Goal: Task Accomplishment & Management: Manage account settings

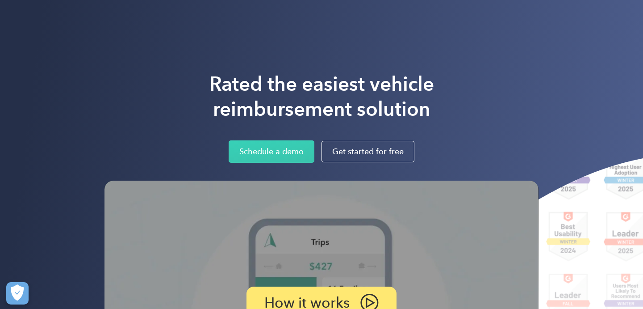
click at [511, 71] on div "Rated the easiest vehicle reimbursement solution Schedule a demo Get started fo…" at bounding box center [321, 230] width 643 height 460
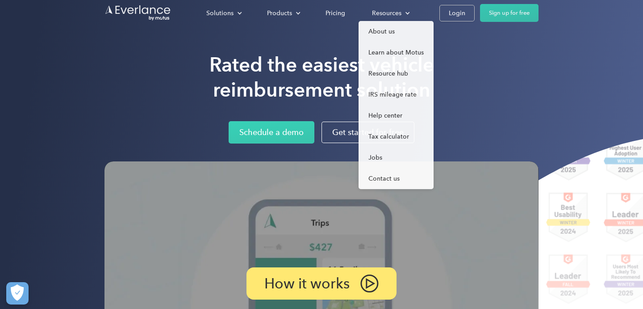
scroll to position [20, 0]
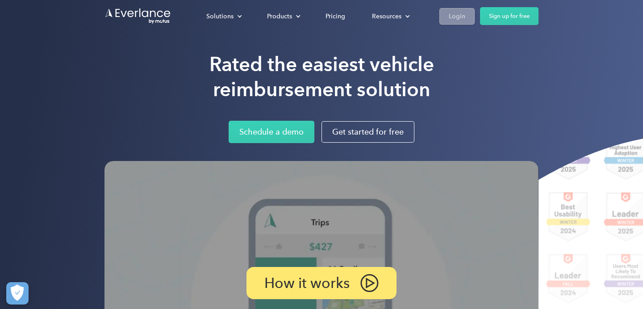
click at [463, 19] on div "Login" at bounding box center [457, 16] width 17 height 11
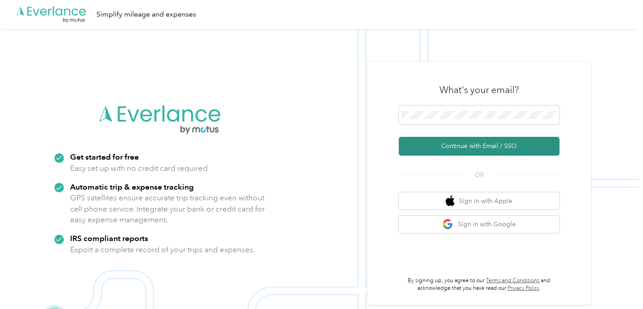
drag, startPoint x: 501, startPoint y: 137, endPoint x: 508, endPoint y: 151, distance: 15.2
click at [501, 137] on button "Continue with Email / SSO" at bounding box center [479, 146] width 161 height 19
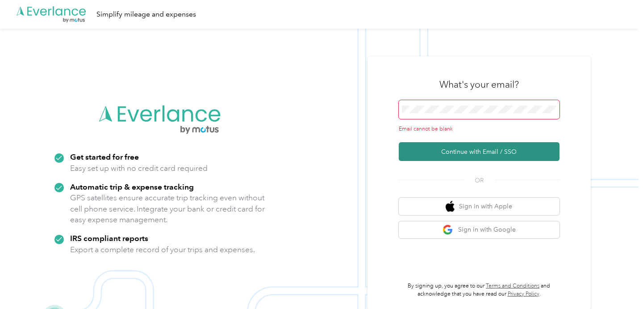
click at [508, 150] on button "Continue with Email / SSO" at bounding box center [479, 151] width 161 height 19
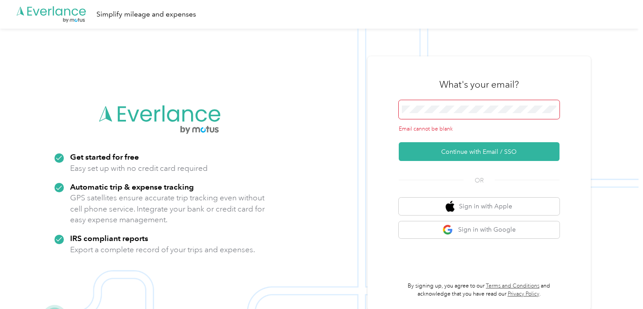
click at [479, 117] on span at bounding box center [479, 109] width 161 height 19
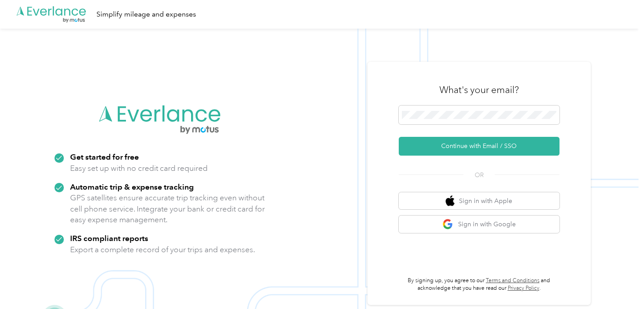
click at [483, 162] on div "What's your email? Continue with Email / SSO OR Sign in with Apple Sign in with…" at bounding box center [479, 183] width 161 height 218
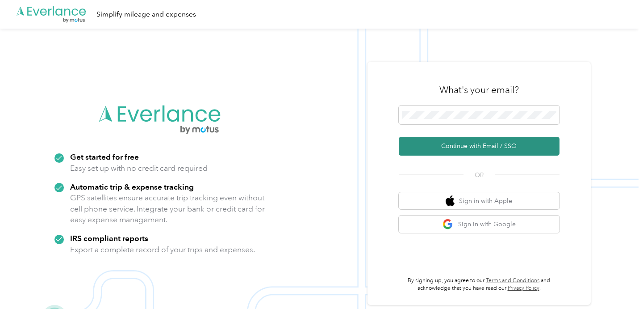
click at [495, 145] on button "Continue with Email / SSO" at bounding box center [479, 146] width 161 height 19
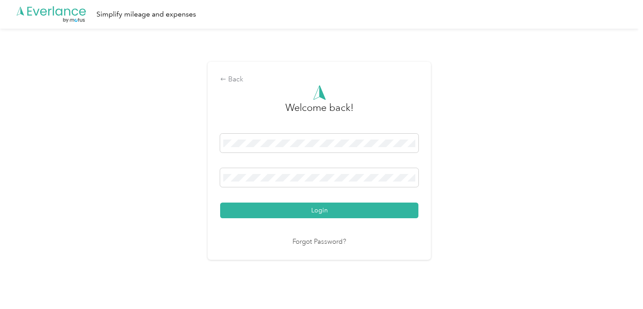
click at [371, 218] on div "Welcome back! Login Forgot Password?" at bounding box center [319, 166] width 198 height 162
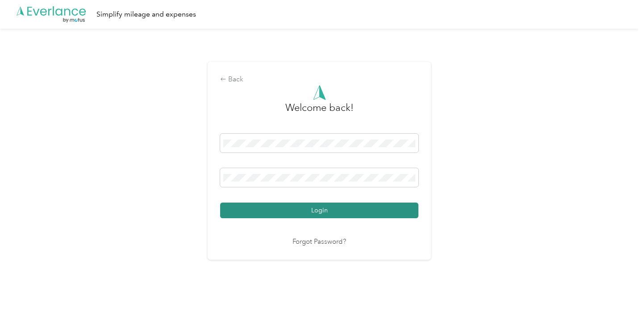
click at [382, 205] on button "Login" at bounding box center [319, 210] width 198 height 16
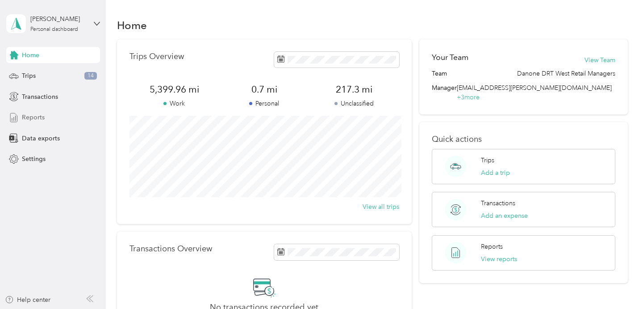
click at [35, 117] on span "Reports" at bounding box center [33, 117] width 23 height 9
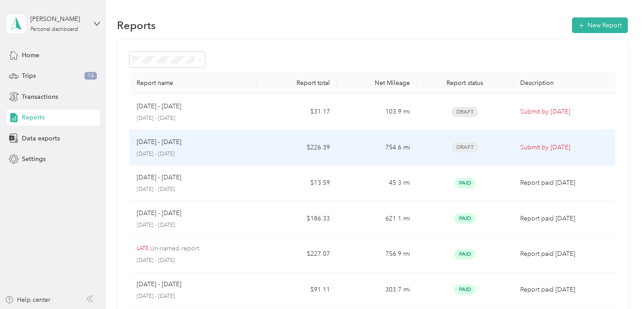
click at [565, 153] on td "Submit by [DATE]" at bounding box center [566, 148] width 107 height 36
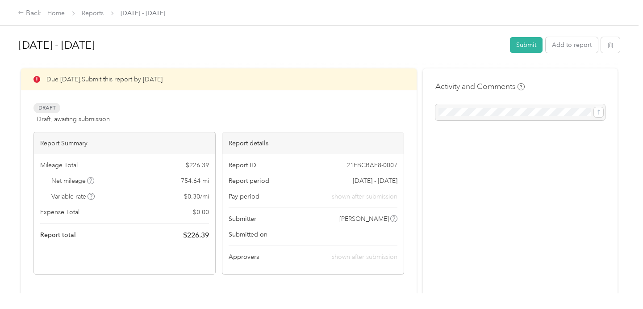
click at [110, 76] on div "Due [DATE]. Submit this report by [DATE]" at bounding box center [219, 79] width 396 height 22
click at [29, 15] on div "Back" at bounding box center [29, 13] width 23 height 11
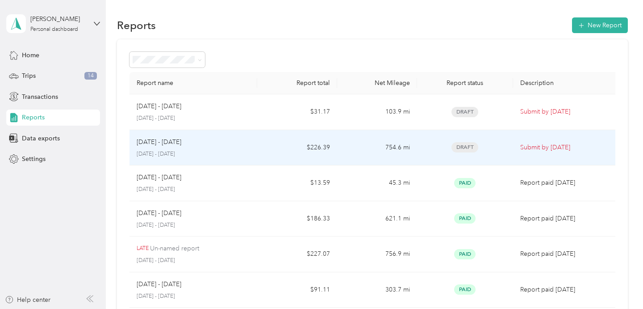
click at [575, 151] on p "Submit by [DATE]" at bounding box center [566, 147] width 92 height 10
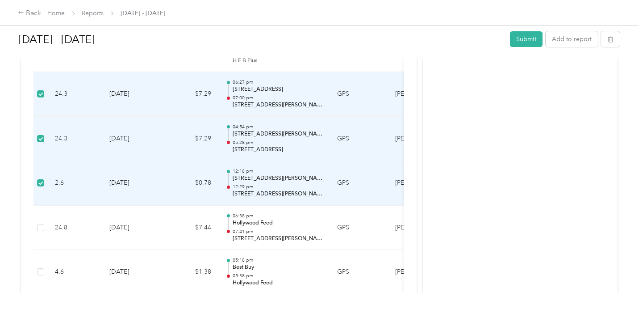
scroll to position [0, 148]
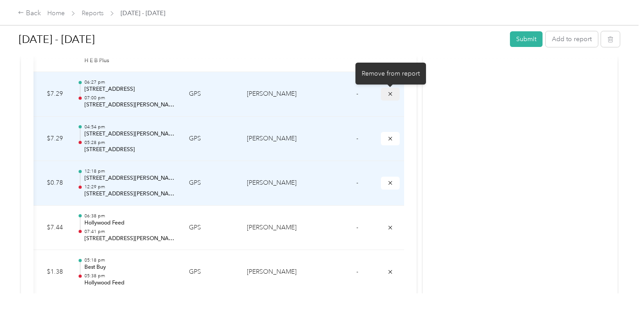
click at [393, 92] on icon "submit" at bounding box center [390, 94] width 6 height 6
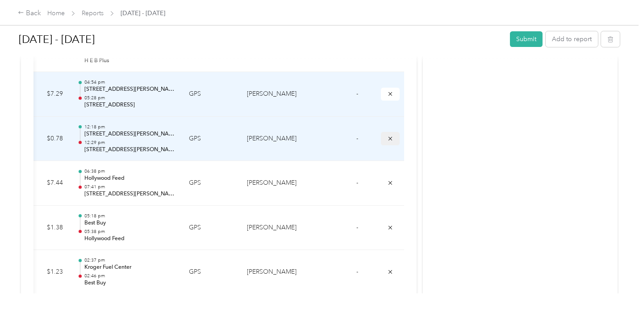
click at [394, 138] on button "submit" at bounding box center [390, 138] width 19 height 13
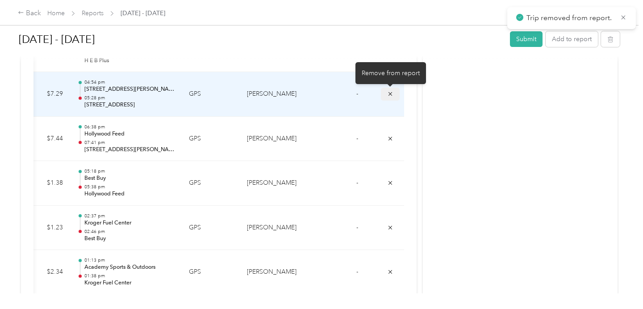
click at [391, 94] on icon "submit" at bounding box center [390, 94] width 6 height 6
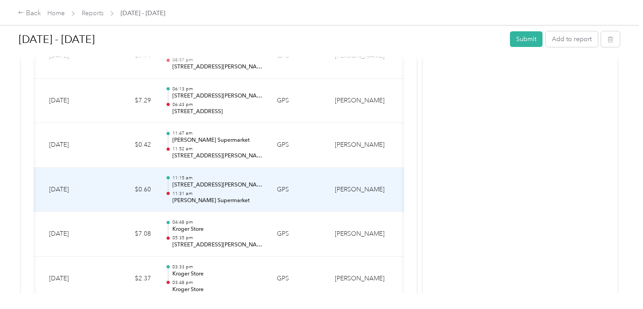
scroll to position [0, 0]
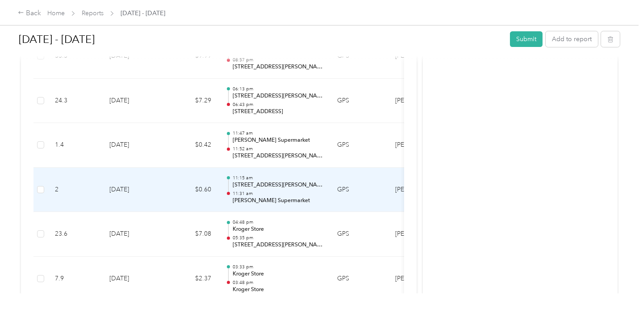
drag, startPoint x: 40, startPoint y: 185, endPoint x: 50, endPoint y: 172, distance: 16.5
click at [40, 185] on label at bounding box center [40, 189] width 7 height 10
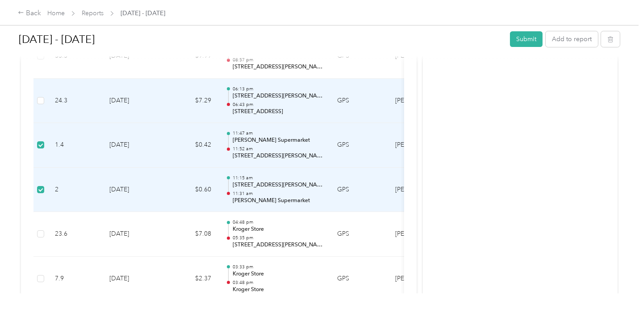
click at [45, 101] on td at bounding box center [40, 101] width 14 height 45
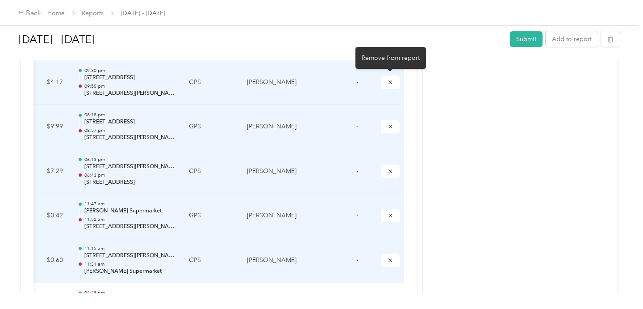
scroll to position [1260, 0]
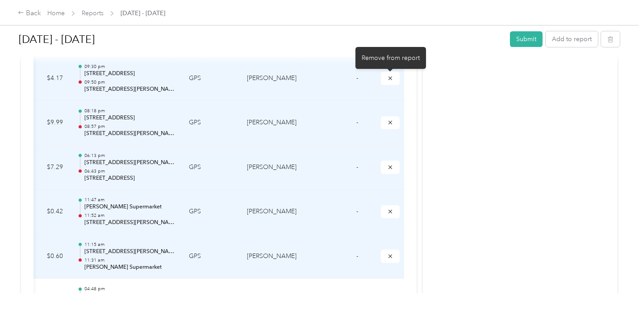
drag, startPoint x: 390, startPoint y: 83, endPoint x: 393, endPoint y: 94, distance: 11.5
click at [390, 83] on button "submit" at bounding box center [390, 77] width 19 height 13
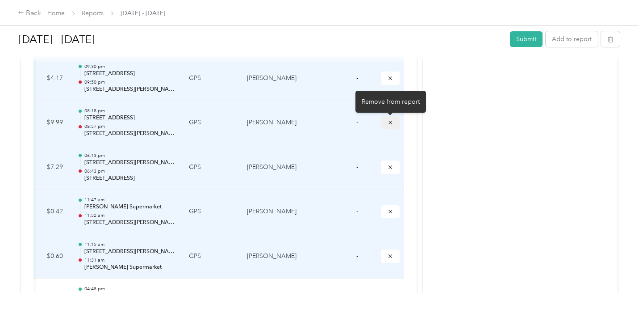
click at [392, 119] on span "submit" at bounding box center [390, 122] width 6 height 8
click at [393, 167] on icon "submit" at bounding box center [390, 167] width 6 height 6
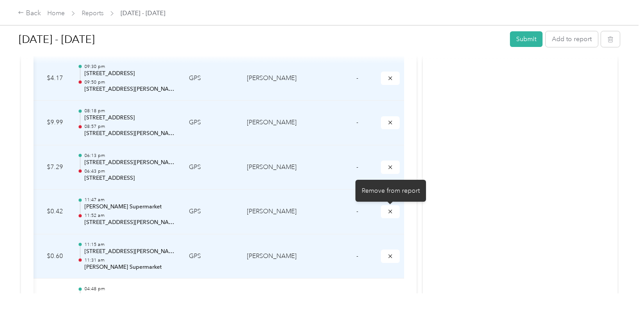
click at [387, 214] on button "submit" at bounding box center [390, 211] width 19 height 13
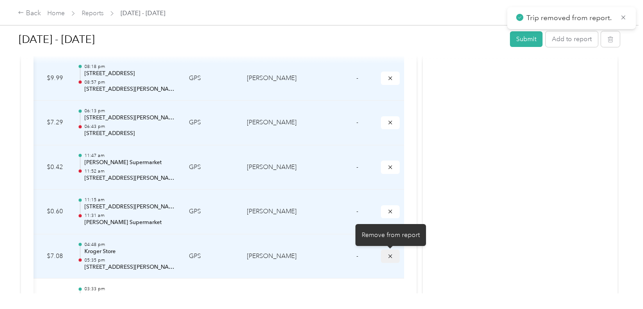
click at [388, 255] on icon "submit" at bounding box center [390, 256] width 6 height 6
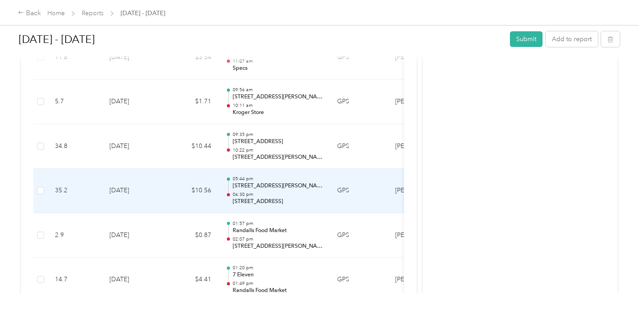
scroll to position [2703, 0]
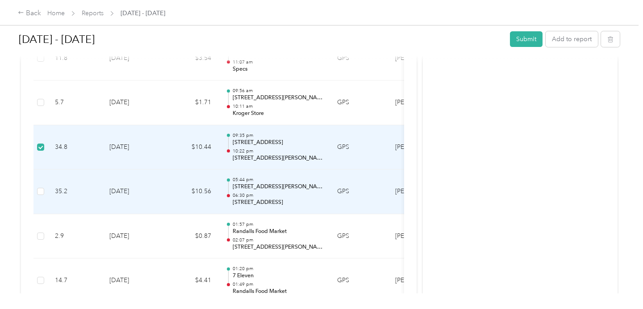
click at [41, 185] on td at bounding box center [40, 191] width 14 height 45
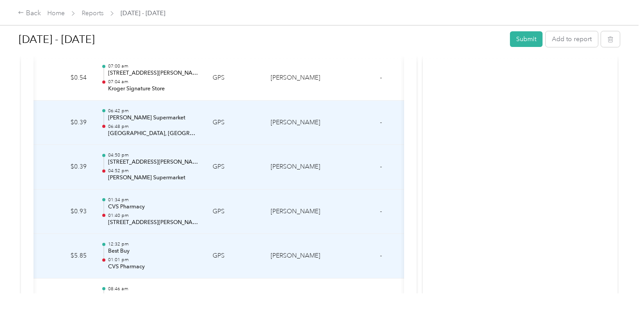
scroll to position [0, 148]
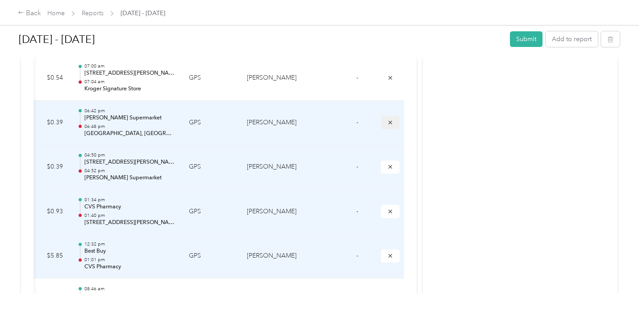
click at [387, 119] on icon "submit" at bounding box center [390, 122] width 6 height 6
drag, startPoint x: 393, startPoint y: 168, endPoint x: 395, endPoint y: 197, distance: 29.1
click at [393, 168] on button "submit" at bounding box center [390, 166] width 19 height 13
click at [391, 209] on icon "submit" at bounding box center [390, 211] width 6 height 6
click at [391, 252] on icon "submit" at bounding box center [390, 255] width 6 height 6
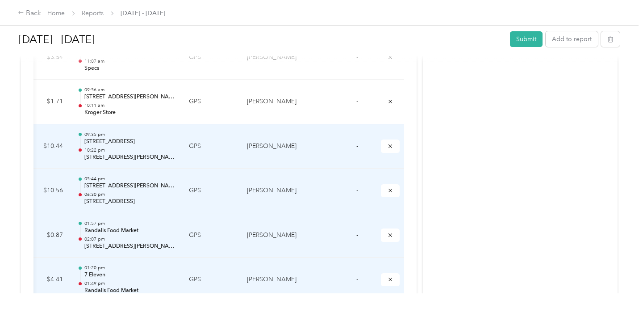
scroll to position [2530, 0]
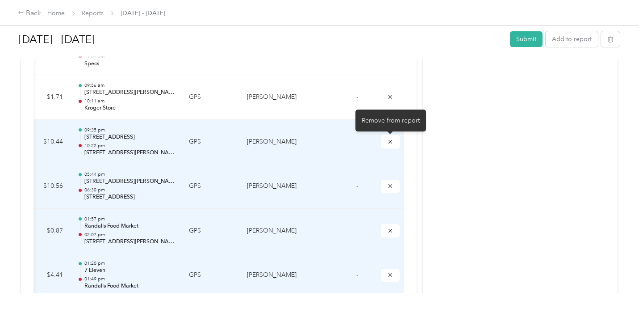
drag, startPoint x: 391, startPoint y: 143, endPoint x: 389, endPoint y: 157, distance: 14.4
click at [391, 143] on icon "submit" at bounding box center [390, 141] width 6 height 6
drag, startPoint x: 389, startPoint y: 184, endPoint x: 392, endPoint y: 237, distance: 53.2
click at [389, 184] on icon "submit" at bounding box center [390, 186] width 6 height 6
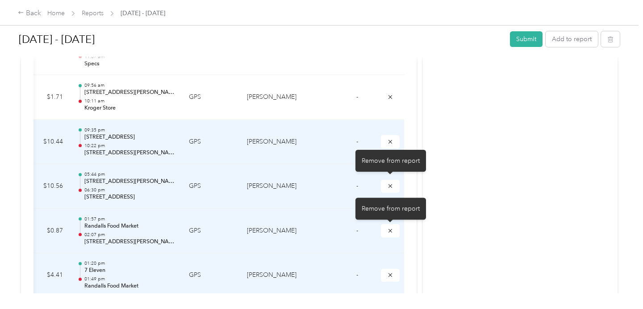
drag, startPoint x: 392, startPoint y: 234, endPoint x: 391, endPoint y: 244, distance: 9.9
click at [392, 234] on button "submit" at bounding box center [390, 230] width 19 height 13
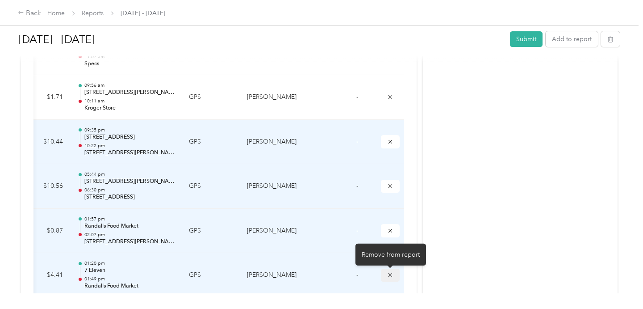
click at [393, 271] on button "submit" at bounding box center [390, 274] width 19 height 13
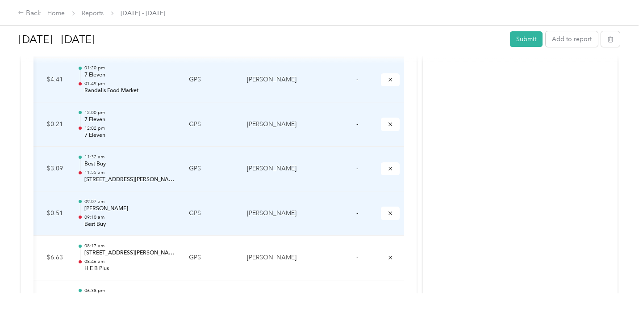
scroll to position [2735, 0]
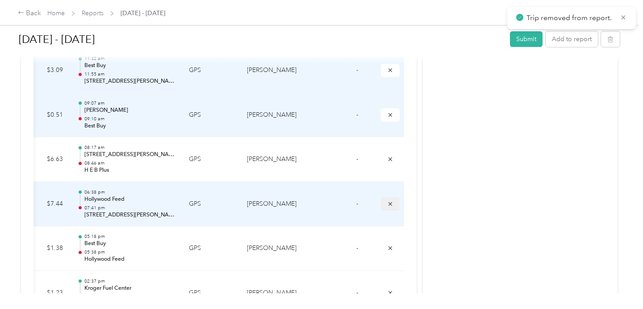
click at [392, 207] on button "submit" at bounding box center [390, 203] width 19 height 13
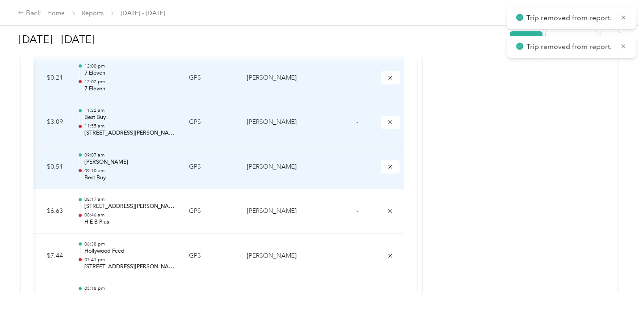
scroll to position [2584, 0]
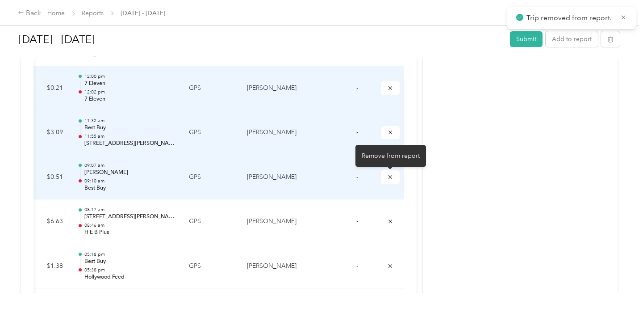
click at [391, 175] on icon "submit" at bounding box center [390, 177] width 6 height 6
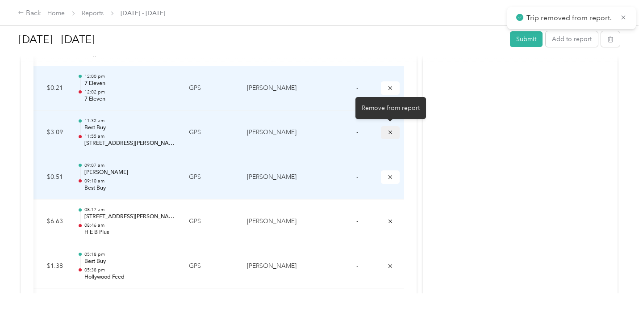
click at [393, 134] on icon "submit" at bounding box center [390, 132] width 6 height 6
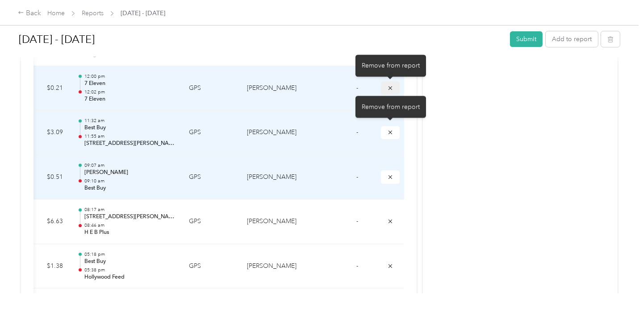
click at [388, 87] on icon "submit" at bounding box center [390, 88] width 6 height 6
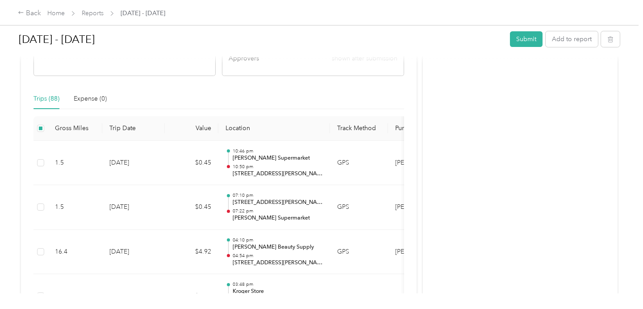
scroll to position [0, 0]
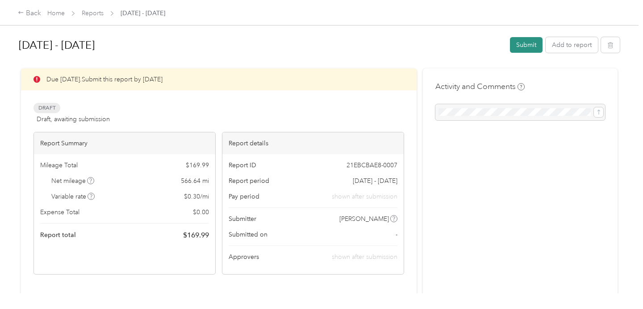
click at [533, 48] on button "Submit" at bounding box center [526, 45] width 33 height 16
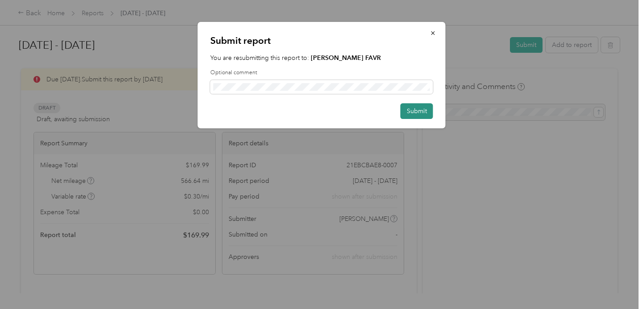
click at [423, 111] on button "Submit" at bounding box center [417, 111] width 33 height 16
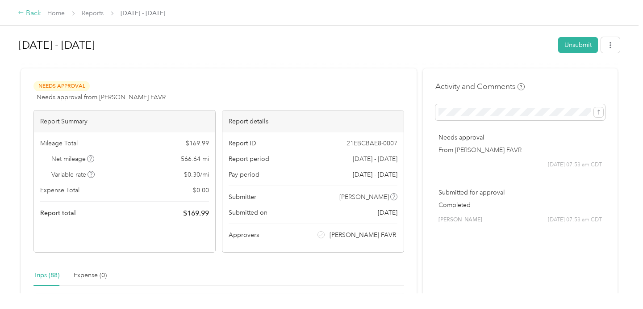
click at [33, 8] on div "Back" at bounding box center [29, 13] width 23 height 11
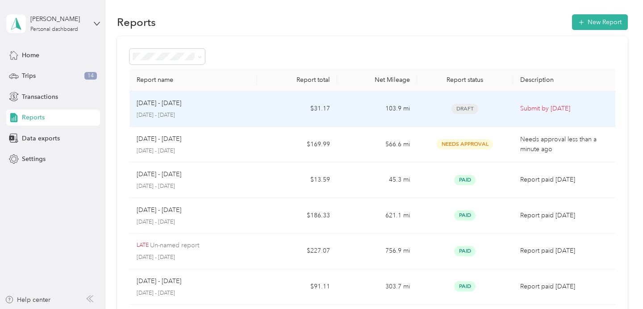
click at [274, 111] on td "$31.17" at bounding box center [297, 109] width 80 height 36
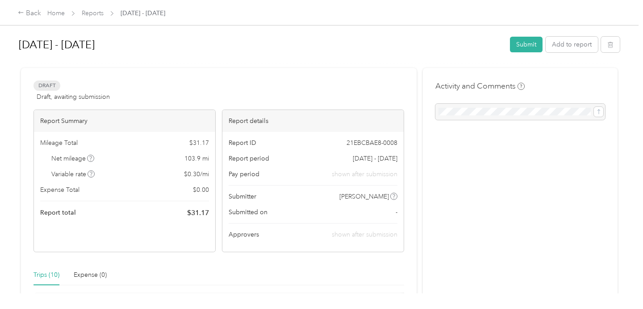
scroll to position [10, 0]
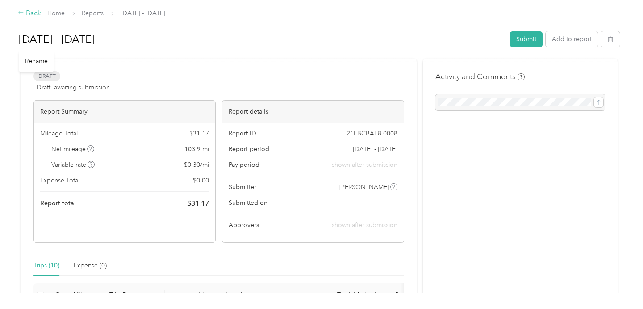
click at [29, 17] on div "Back" at bounding box center [29, 13] width 23 height 11
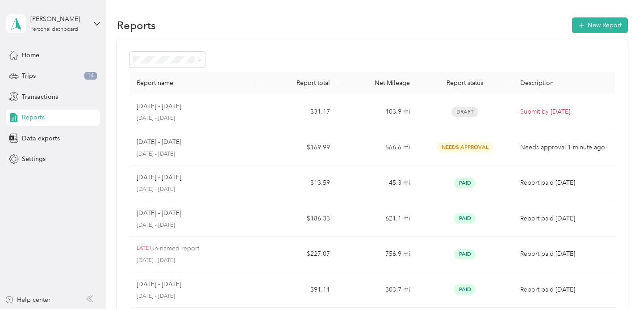
scroll to position [0, 0]
